Goal: Transaction & Acquisition: Book appointment/travel/reservation

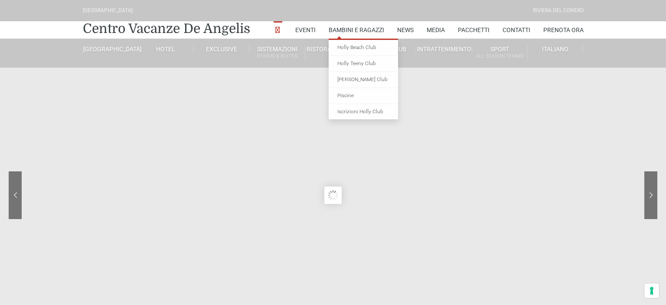
click at [363, 32] on link "Bambini e Ragazzi" at bounding box center [357, 29] width 56 height 17
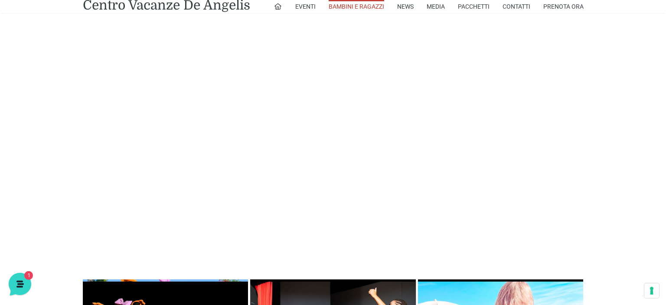
scroll to position [744, 0]
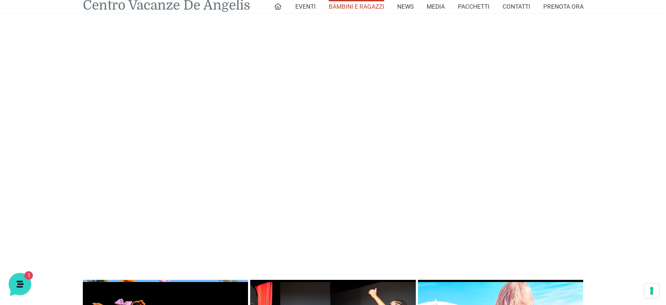
click at [222, 9] on link "Centro Vacanze De Angelis" at bounding box center [166, 5] width 167 height 13
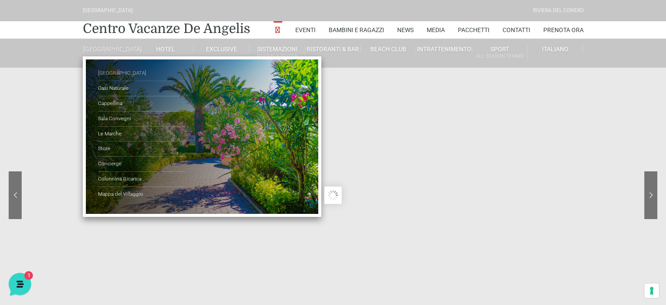
click at [123, 78] on link "[GEOGRAPHIC_DATA]" at bounding box center [141, 73] width 87 height 15
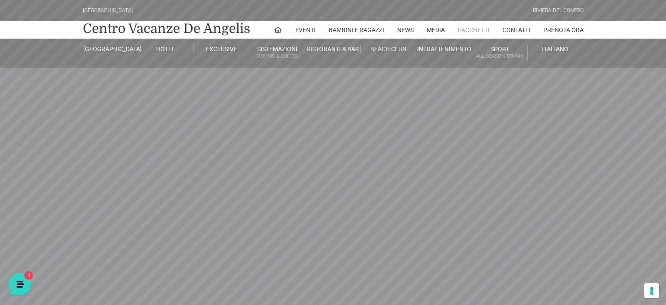
click at [483, 32] on link "Pacchetti" at bounding box center [474, 29] width 32 height 17
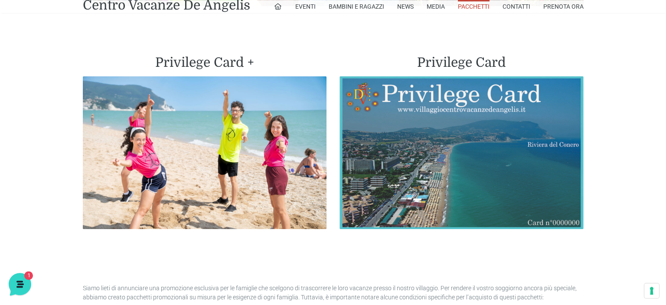
scroll to position [2061, 0]
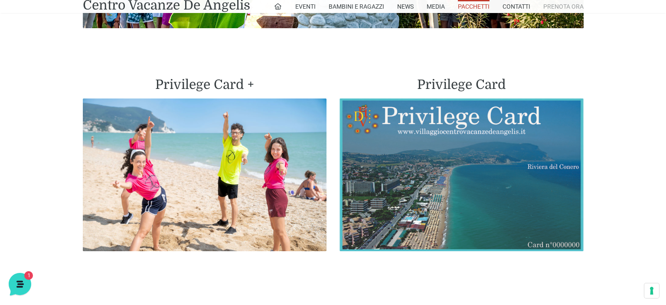
click at [556, 3] on link "Prenota Ora" at bounding box center [563, 6] width 40 height 13
